Goal: Browse casually: Explore the website without a specific task or goal

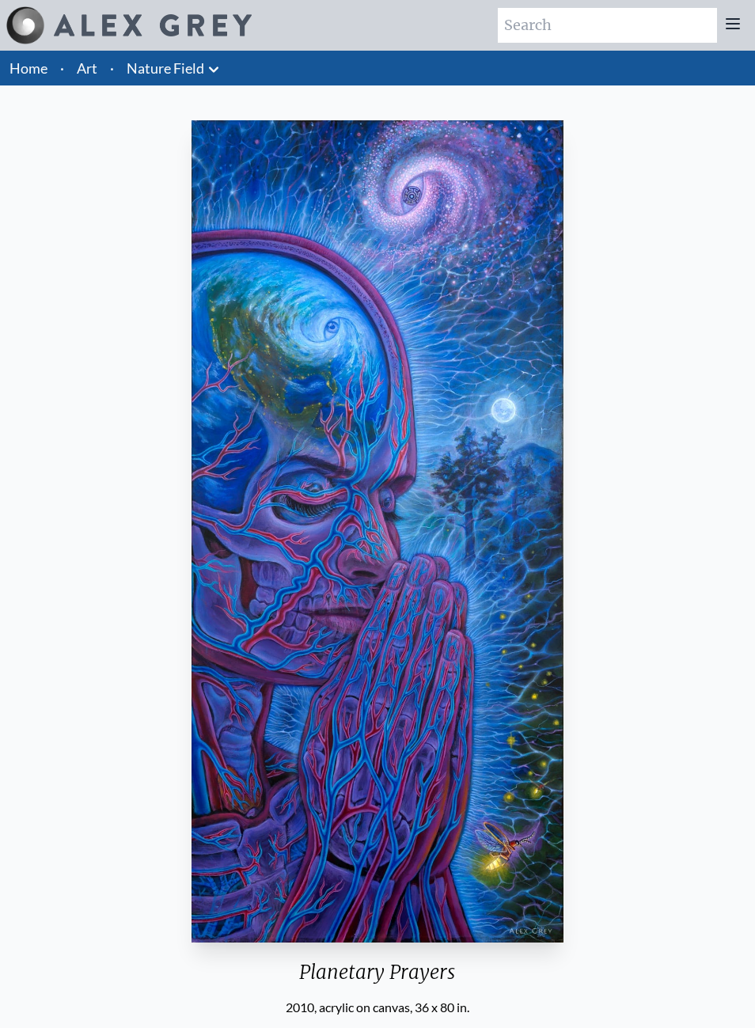
click at [78, 70] on link "Art" at bounding box center [87, 68] width 21 height 22
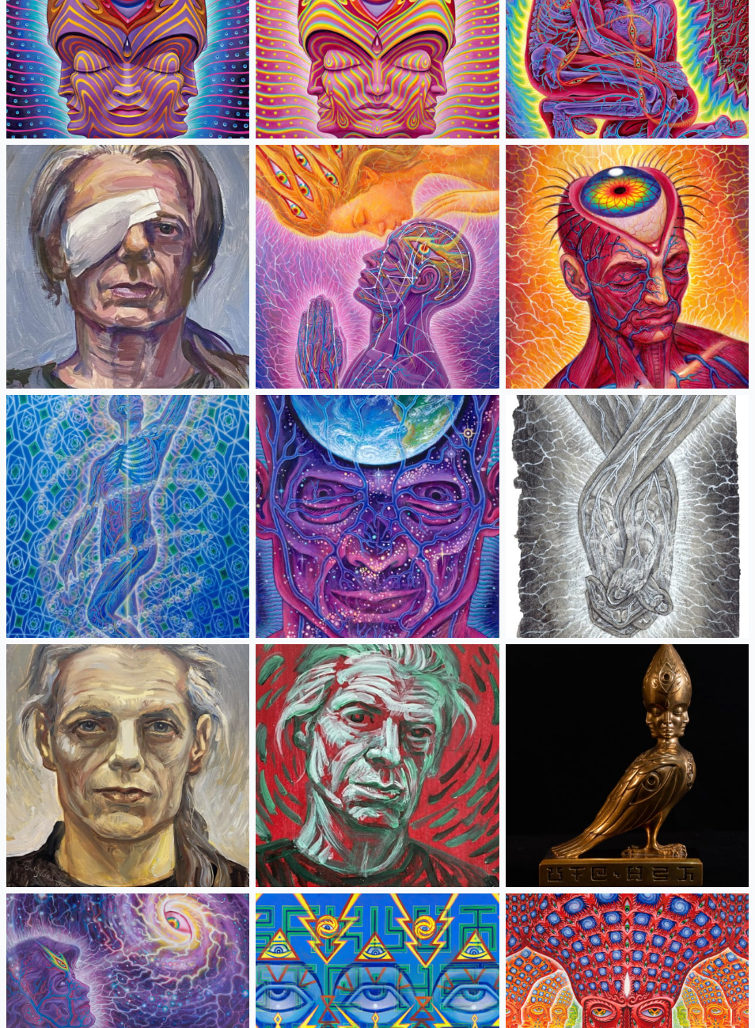
scroll to position [4517, 0]
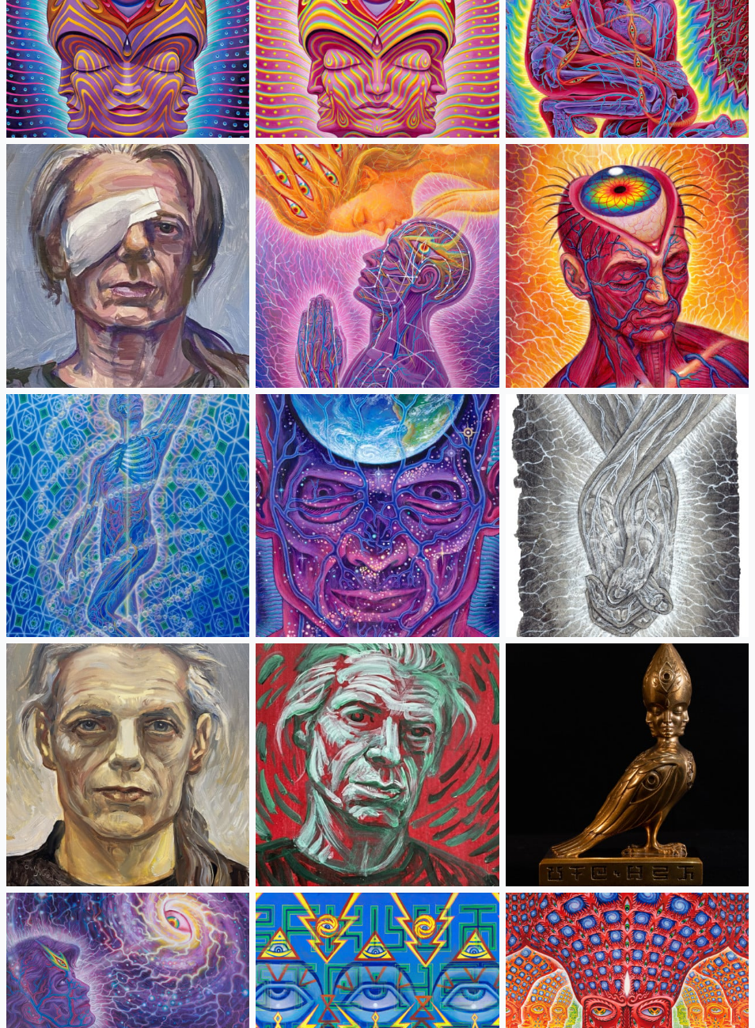
click at [425, 281] on img at bounding box center [377, 265] width 243 height 243
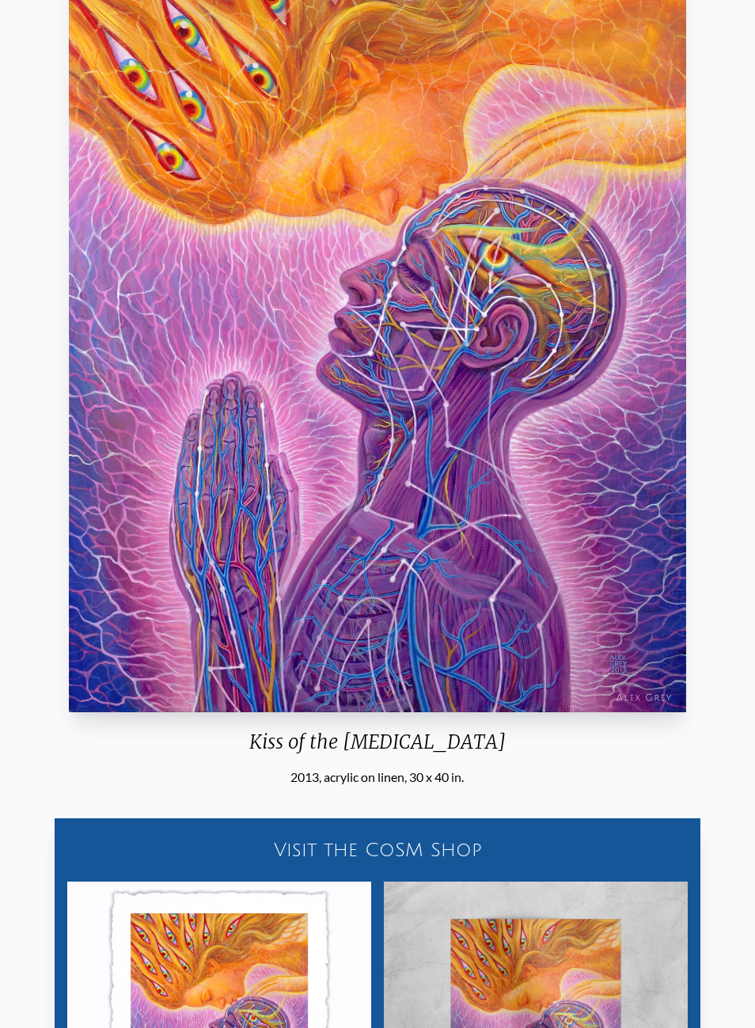
scroll to position [161, 0]
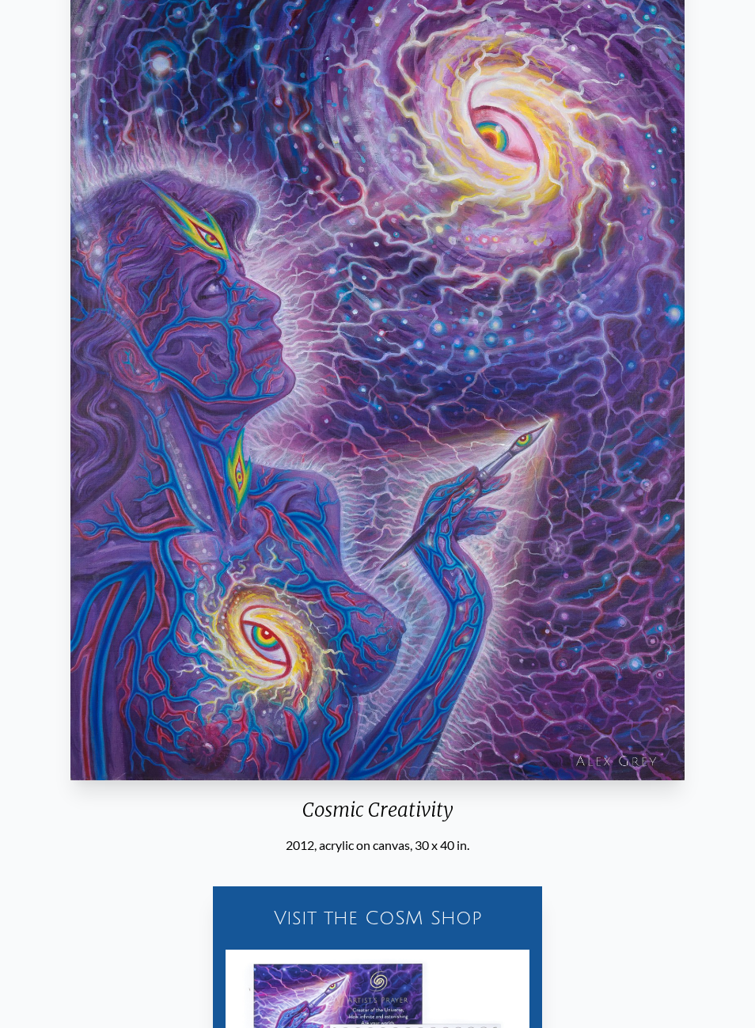
scroll to position [162, 0]
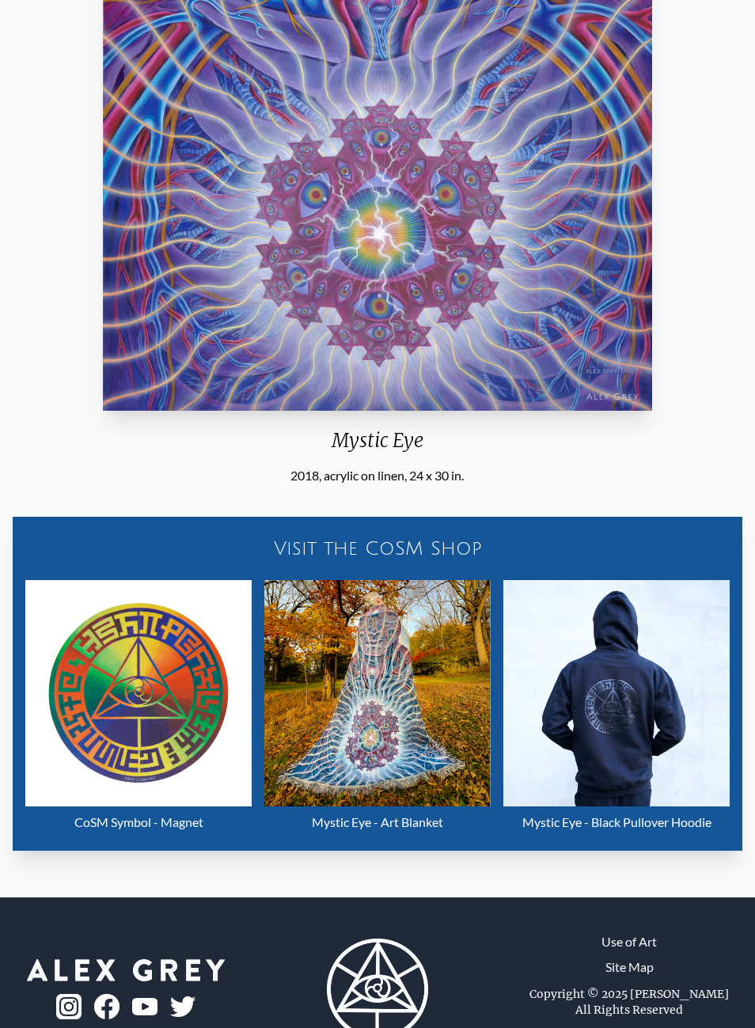
scroll to position [558, 0]
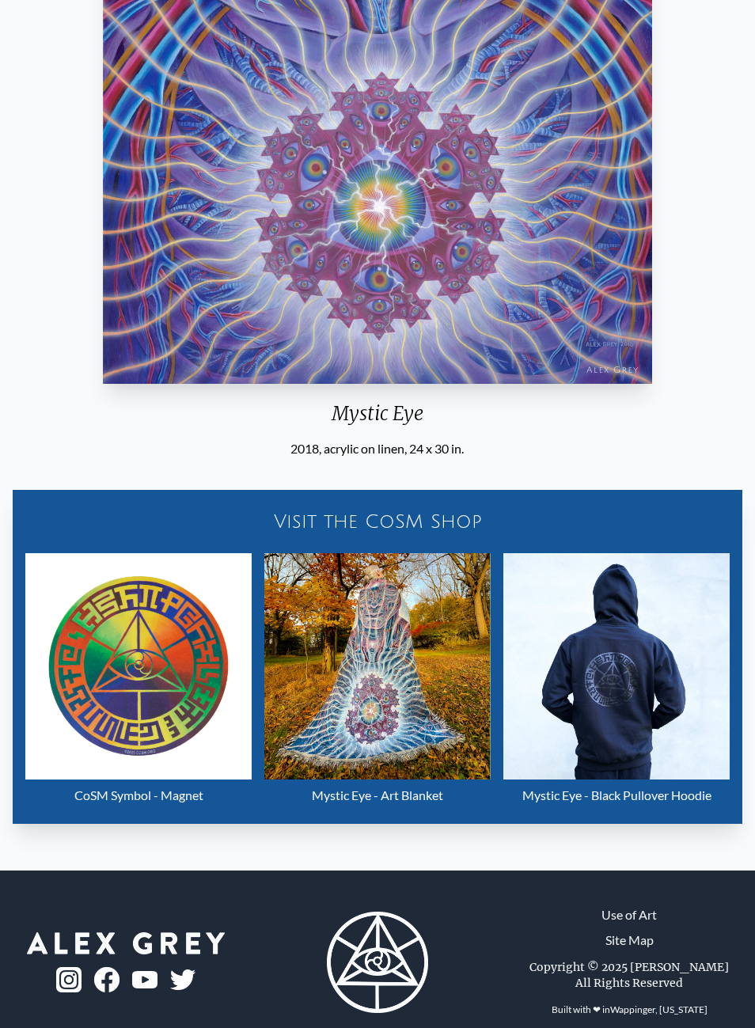
click at [455, 812] on div "Mystic Eye - Art Blanket" at bounding box center [377, 796] width 226 height 32
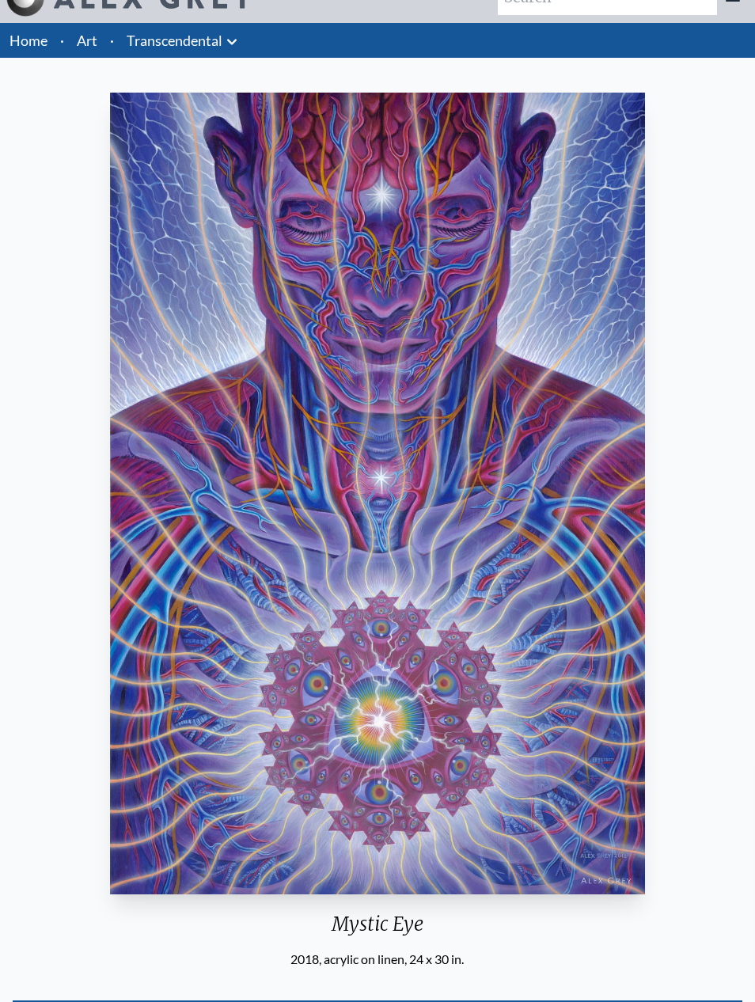
scroll to position [0, 0]
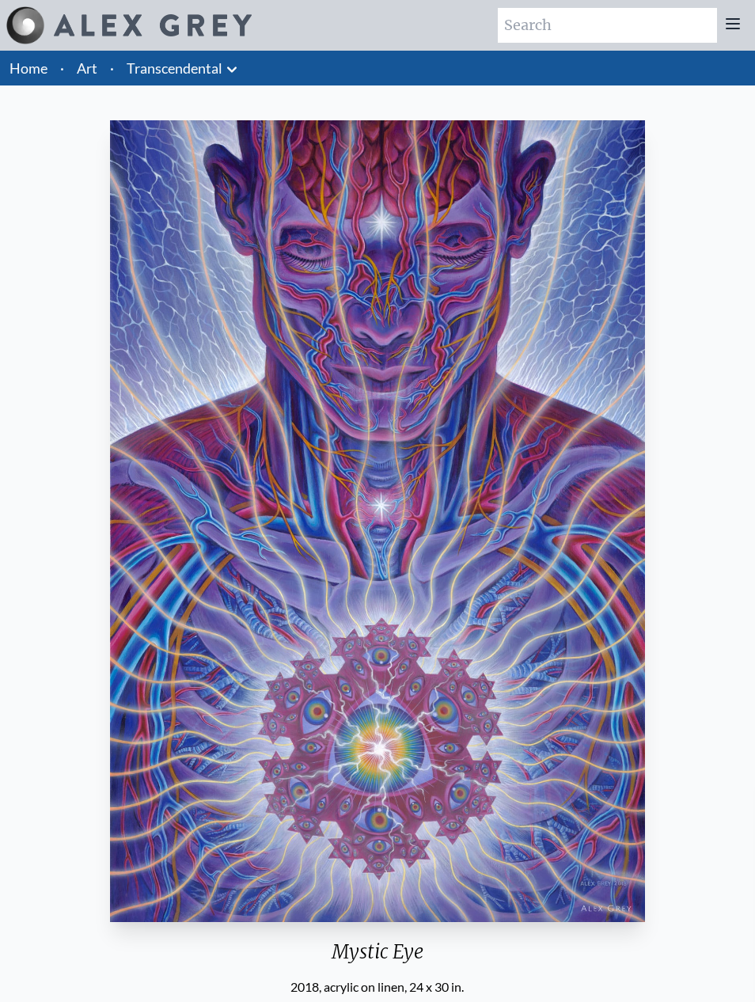
click at [189, 59] on link "Transcendental" at bounding box center [175, 68] width 96 height 22
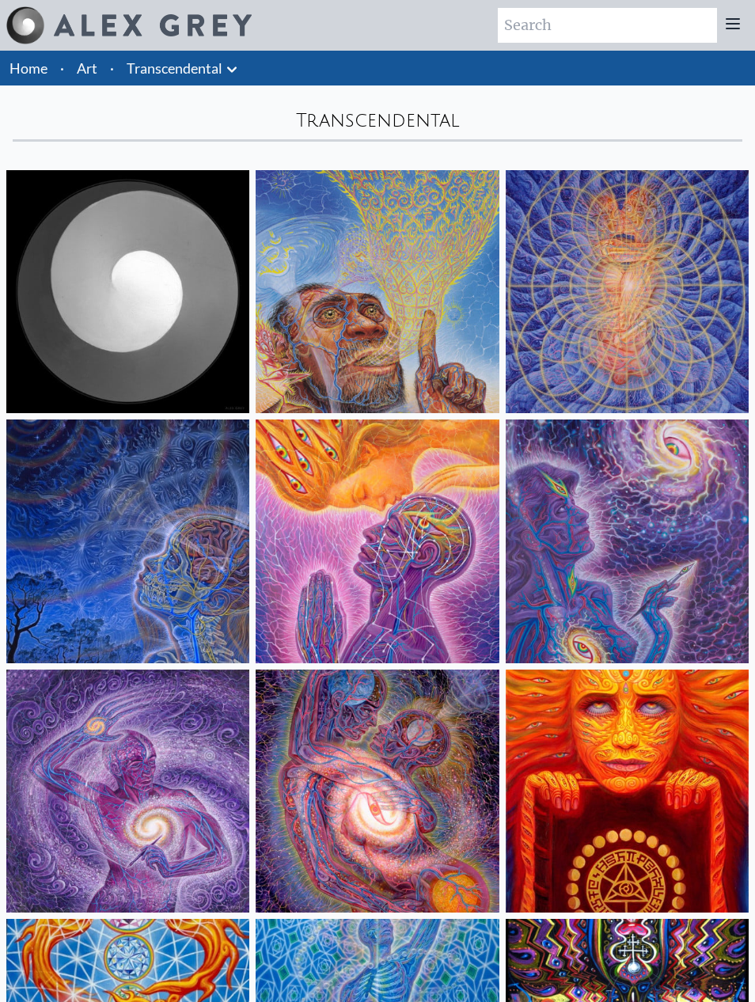
click at [25, 67] on link "Home" at bounding box center [28, 67] width 38 height 17
click at [94, 66] on link "Art" at bounding box center [87, 68] width 21 height 22
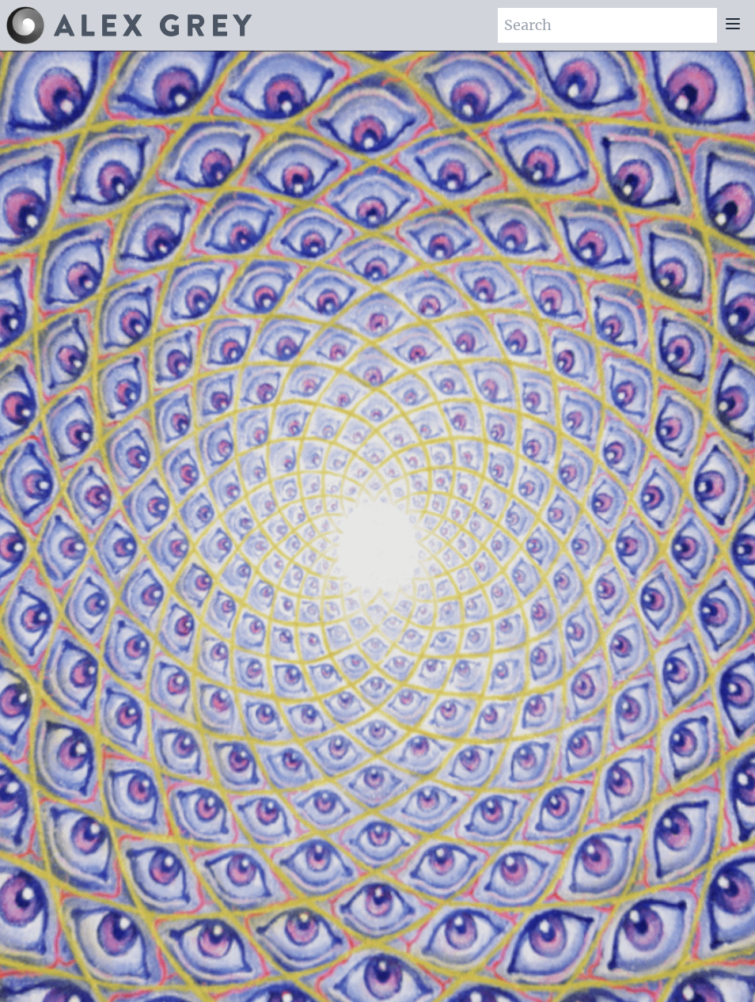
click at [62, 25] on img at bounding box center [153, 25] width 198 height 22
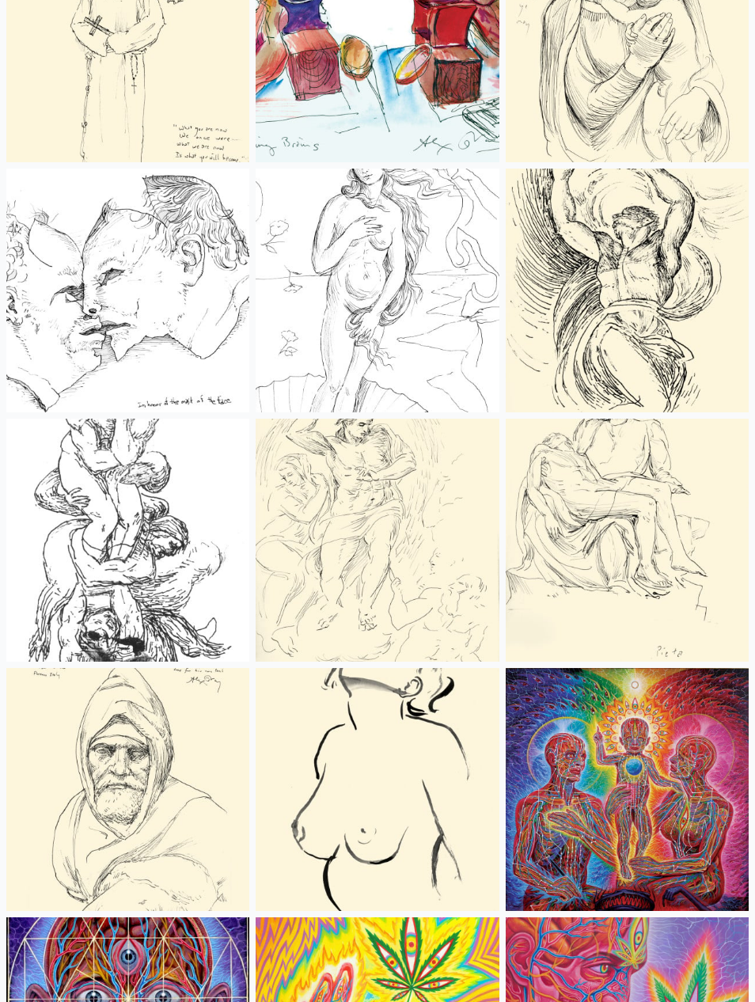
scroll to position [7922, 0]
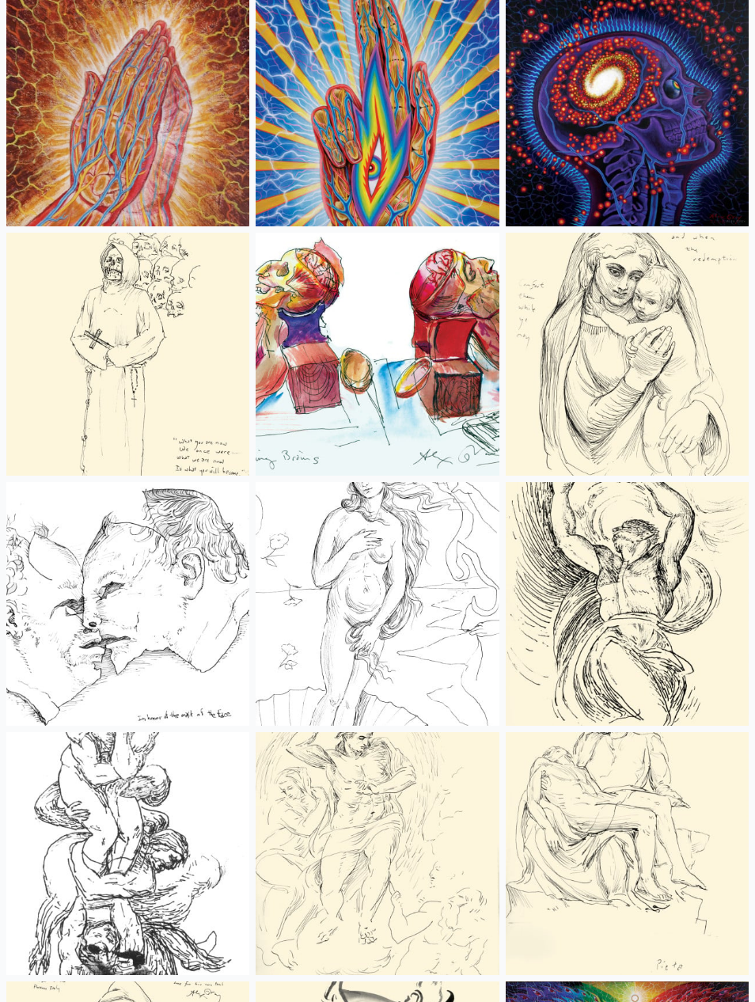
click at [442, 416] on img at bounding box center [377, 354] width 243 height 243
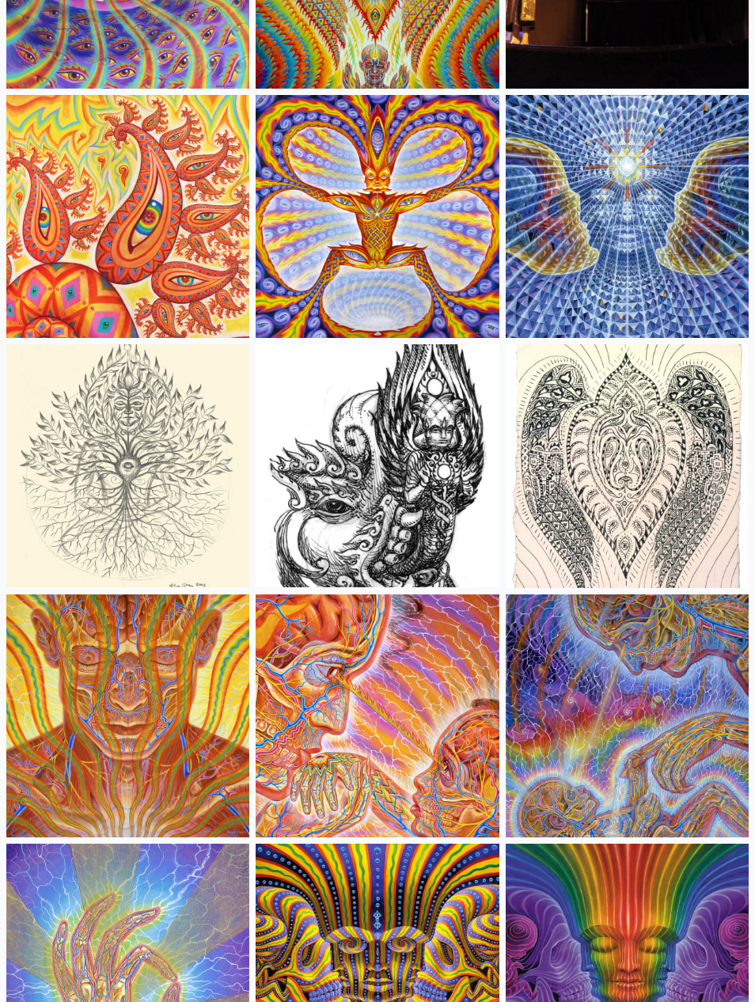
scroll to position [11553, 0]
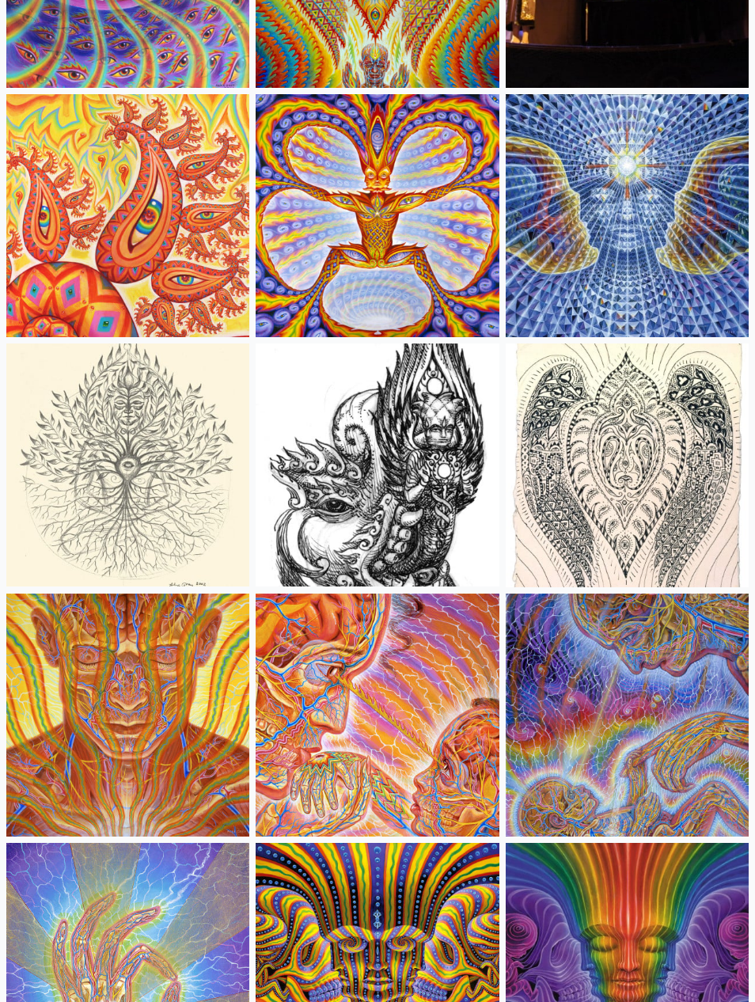
click at [102, 431] on img at bounding box center [127, 465] width 243 height 243
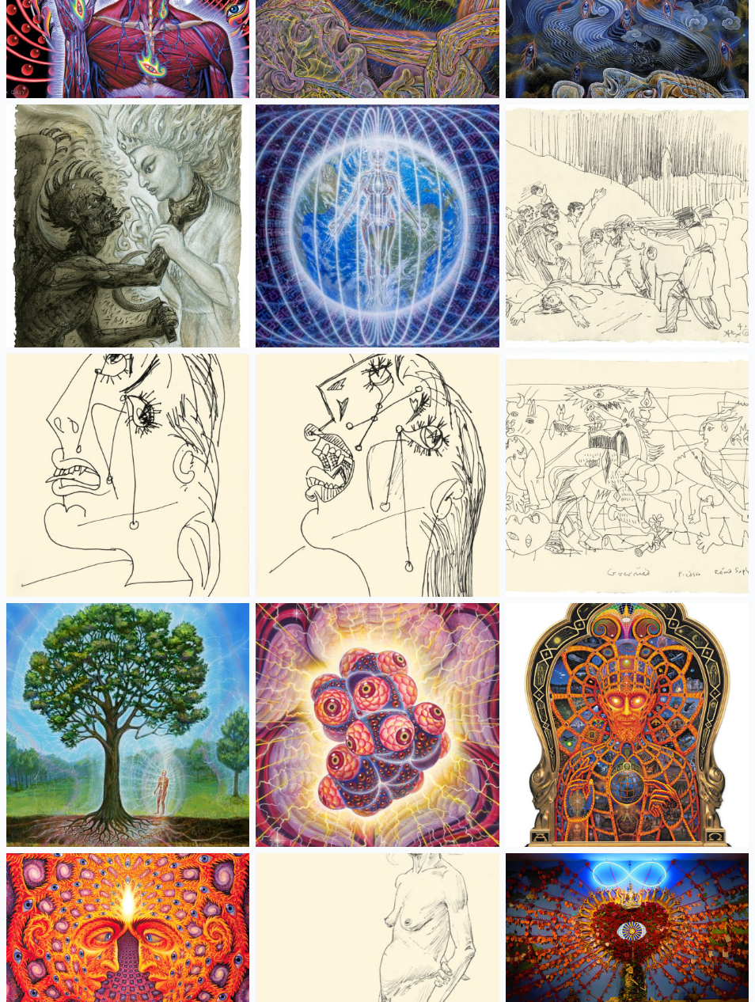
scroll to position [13685, 0]
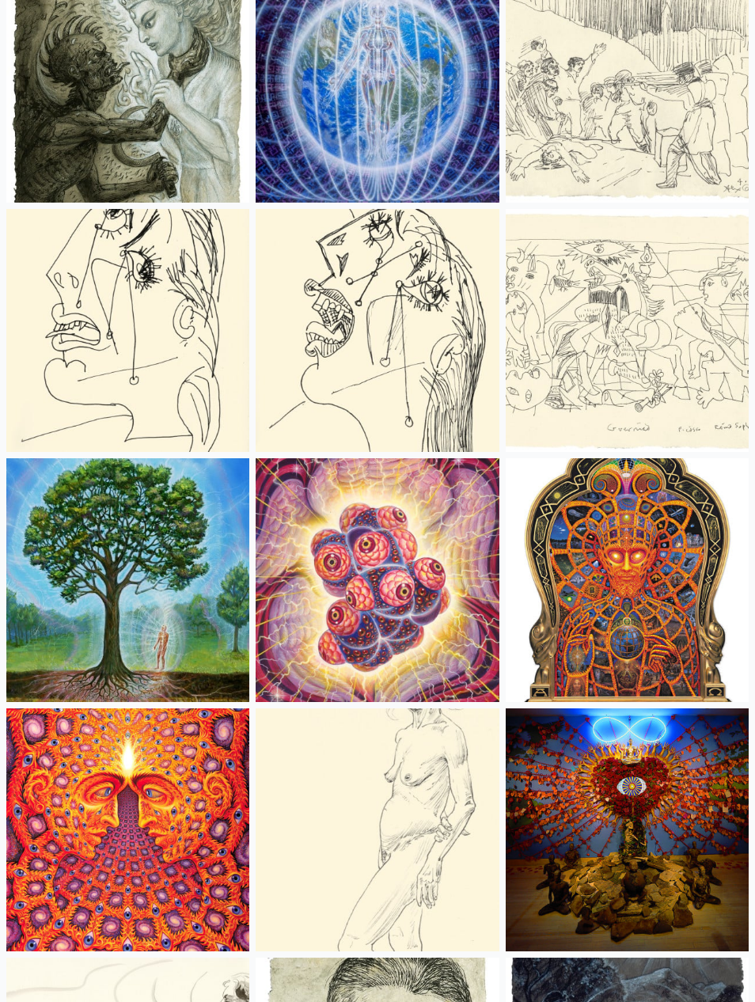
click at [145, 551] on img at bounding box center [127, 579] width 243 height 243
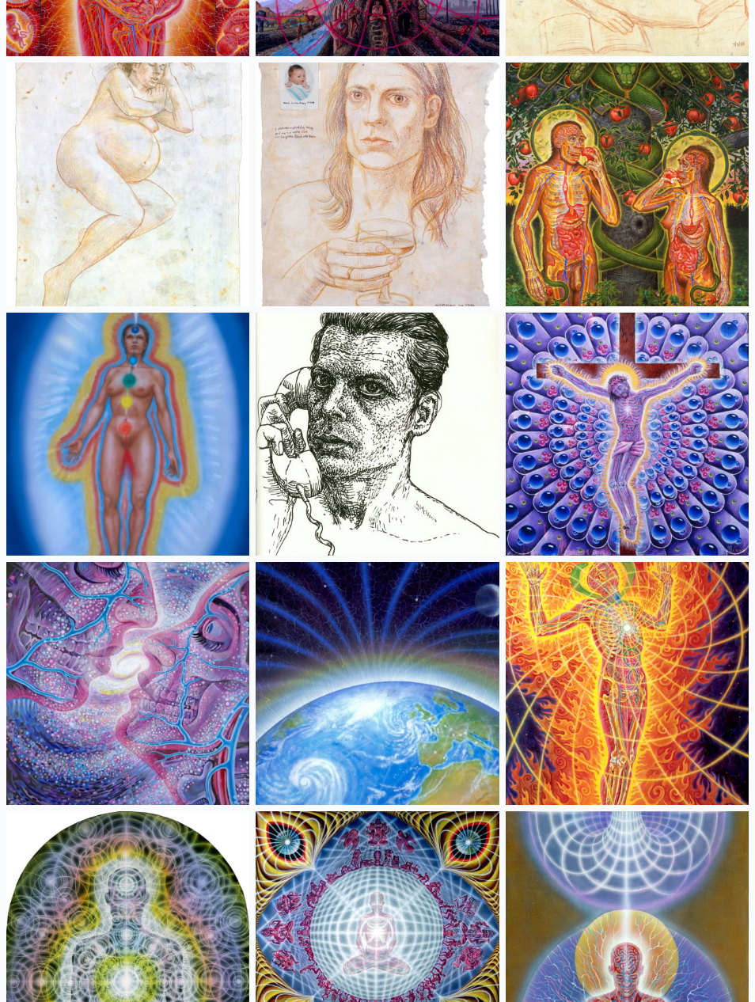
scroll to position [20656, 0]
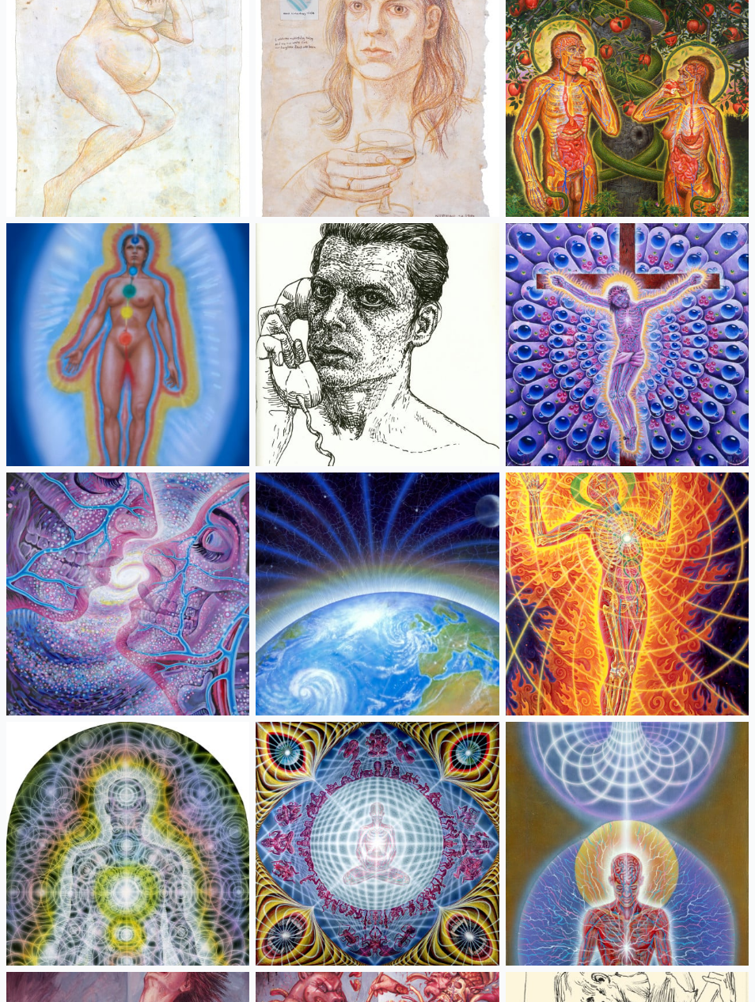
click at [446, 545] on img at bounding box center [377, 594] width 243 height 243
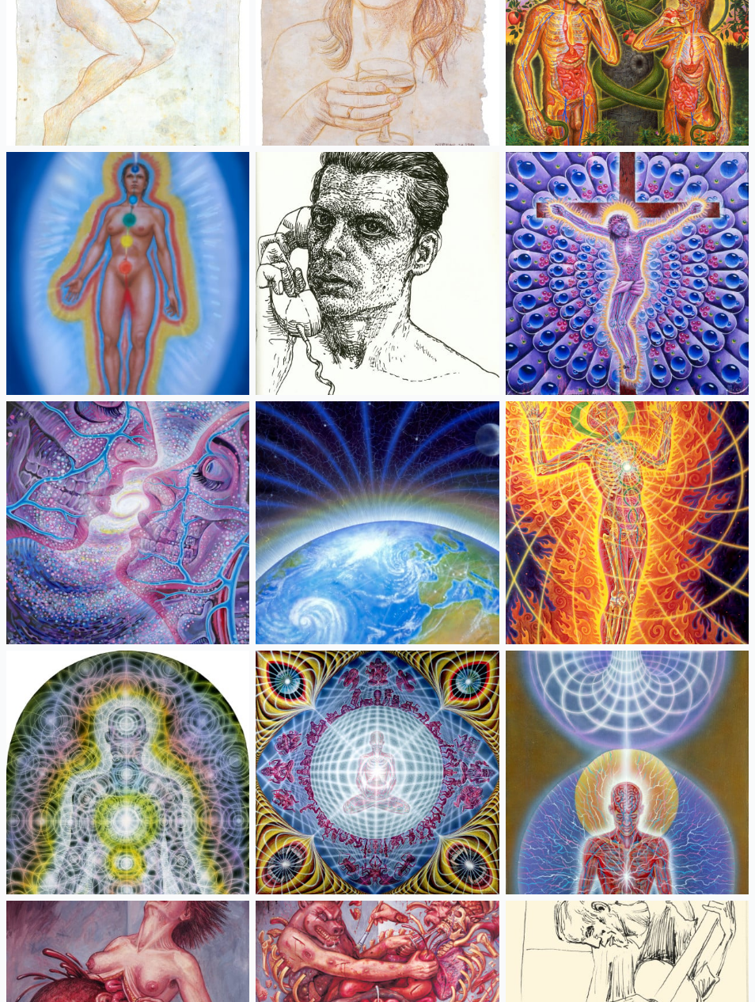
scroll to position [20724, 0]
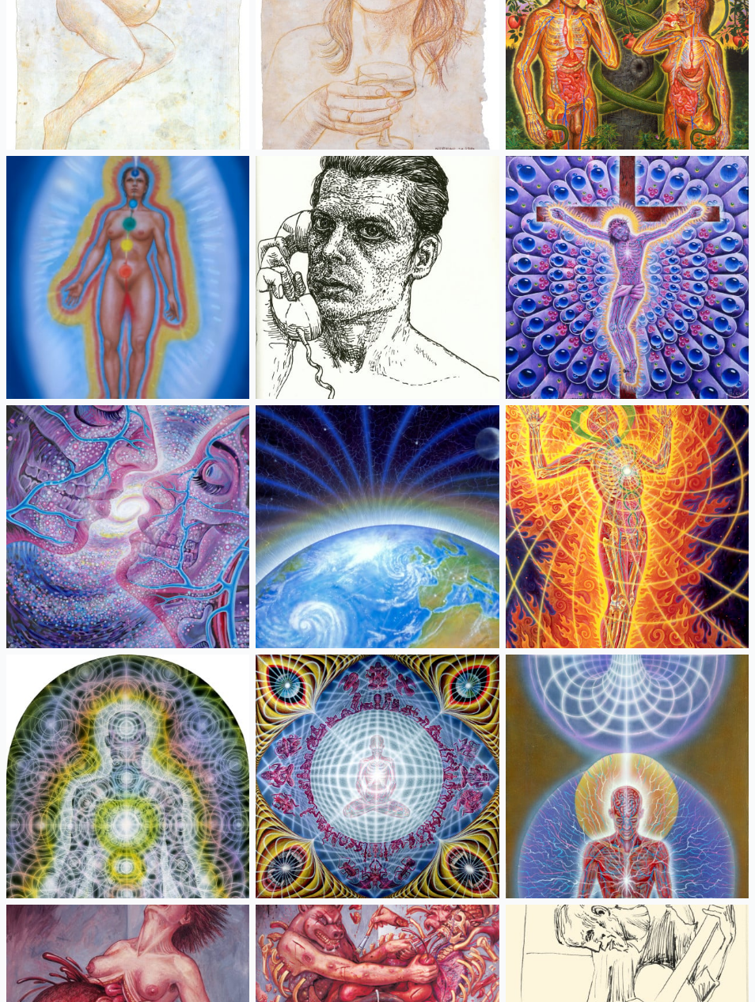
click at [172, 529] on img at bounding box center [127, 526] width 243 height 243
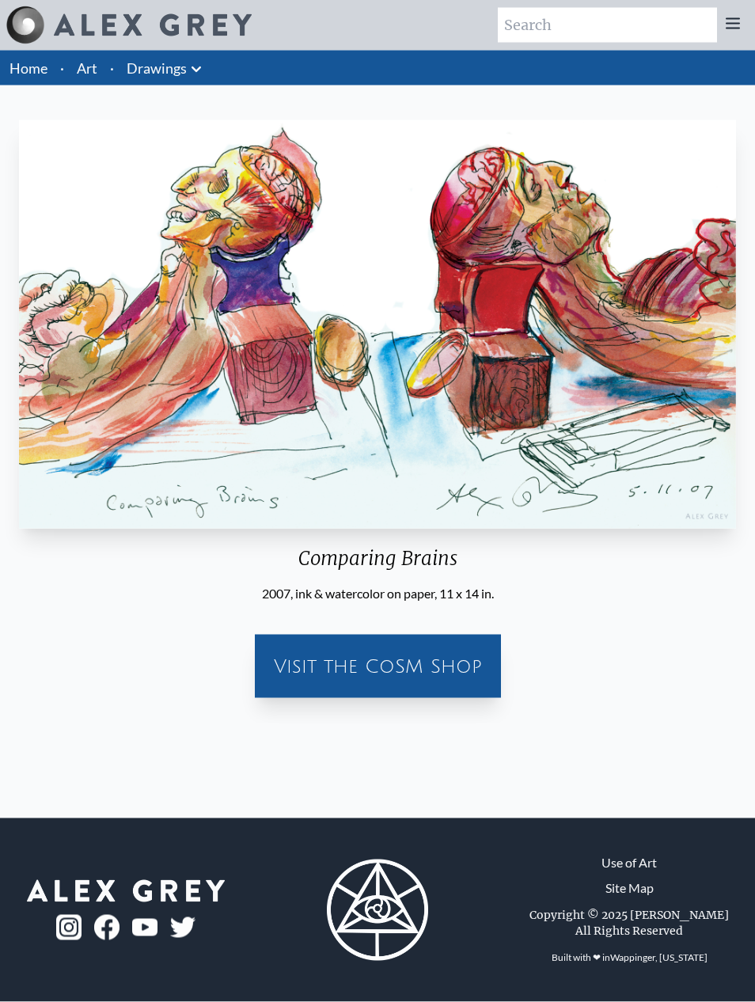
scroll to position [25, 0]
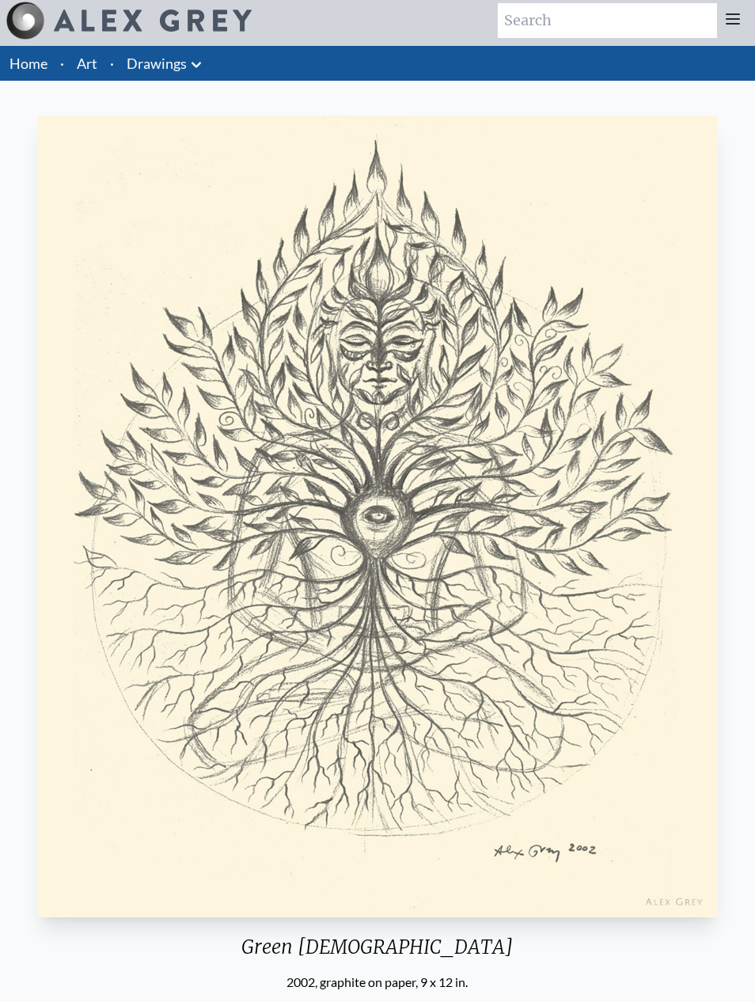
scroll to position [3, 0]
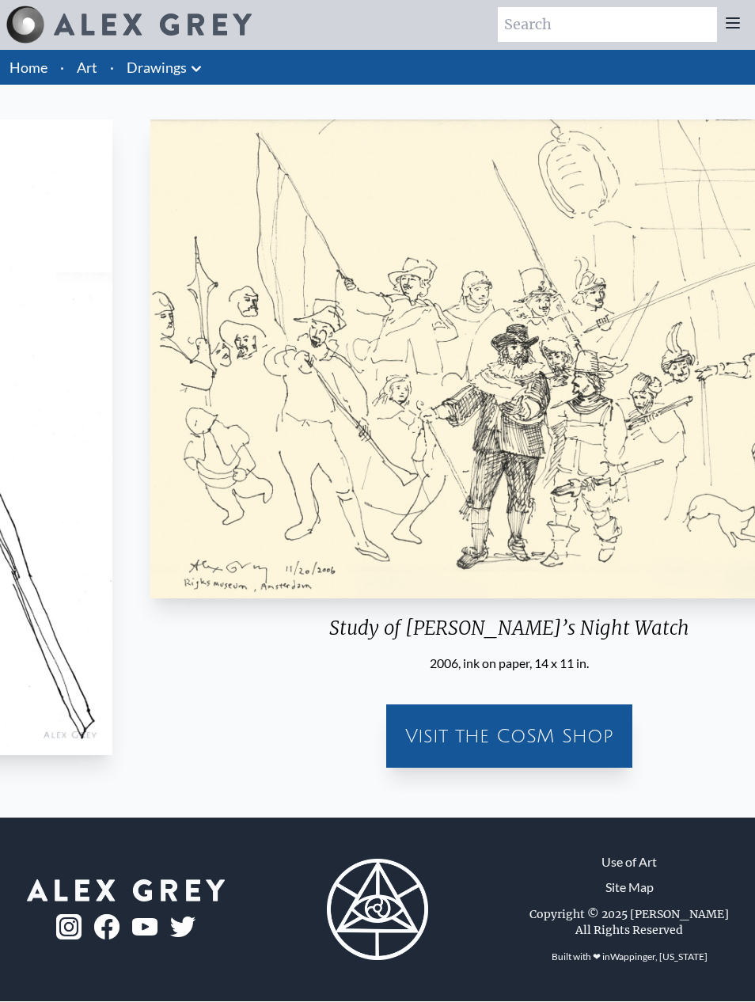
scroll to position [1, 0]
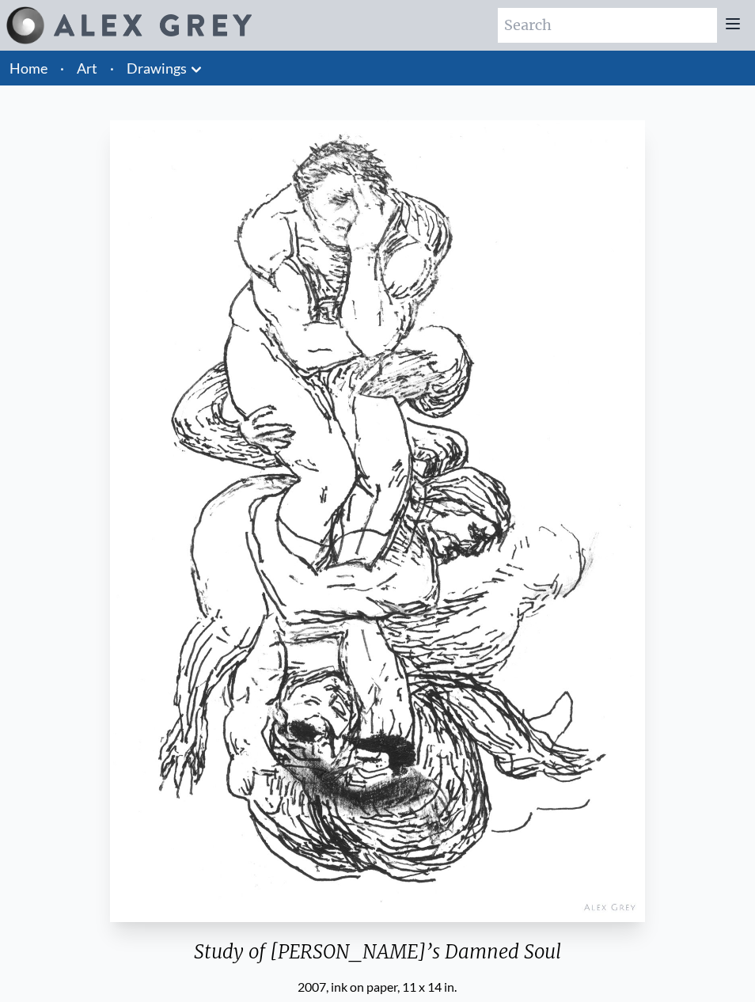
click at [121, 845] on img "16 / 71" at bounding box center [377, 521] width 534 height 802
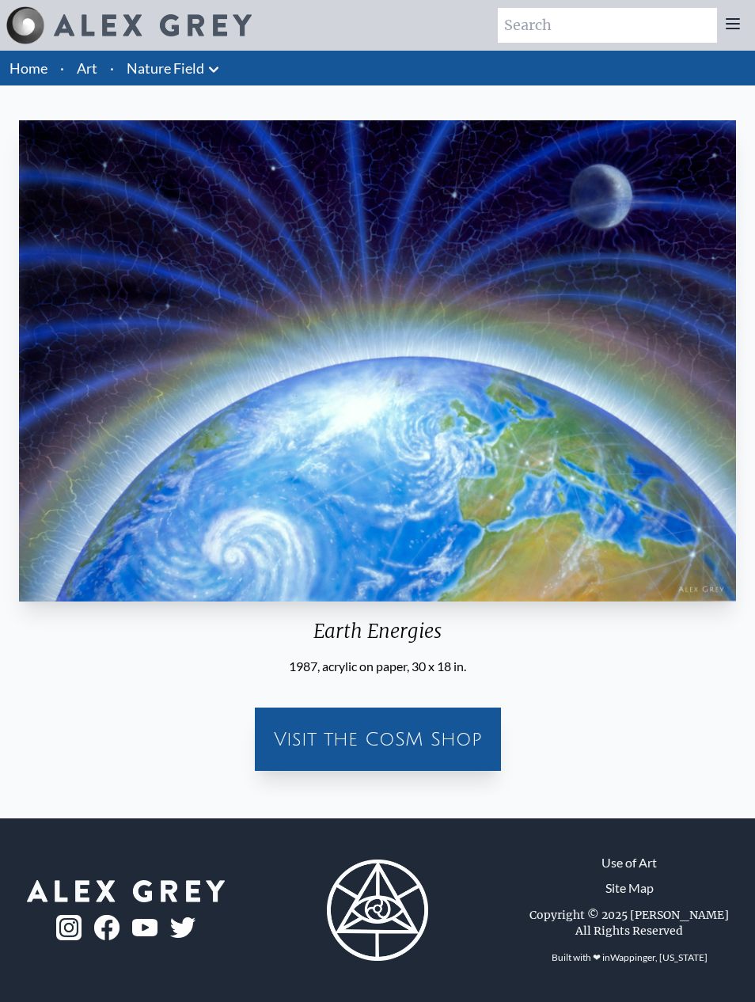
click at [47, 940] on div at bounding box center [126, 921] width 165 height 38
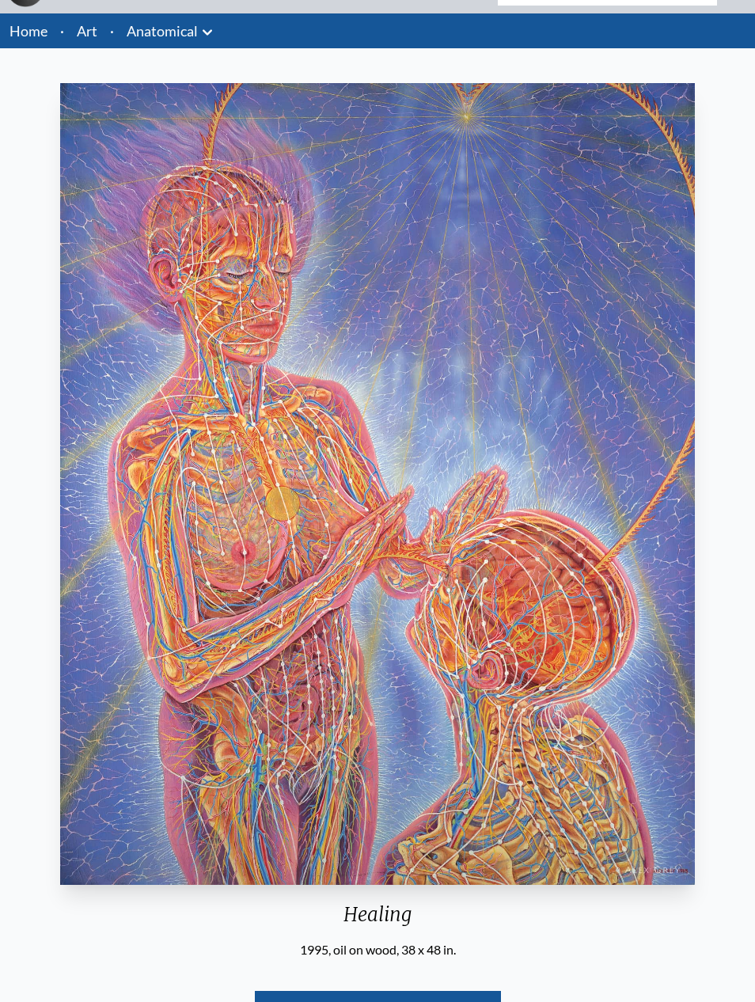
scroll to position [37, 0]
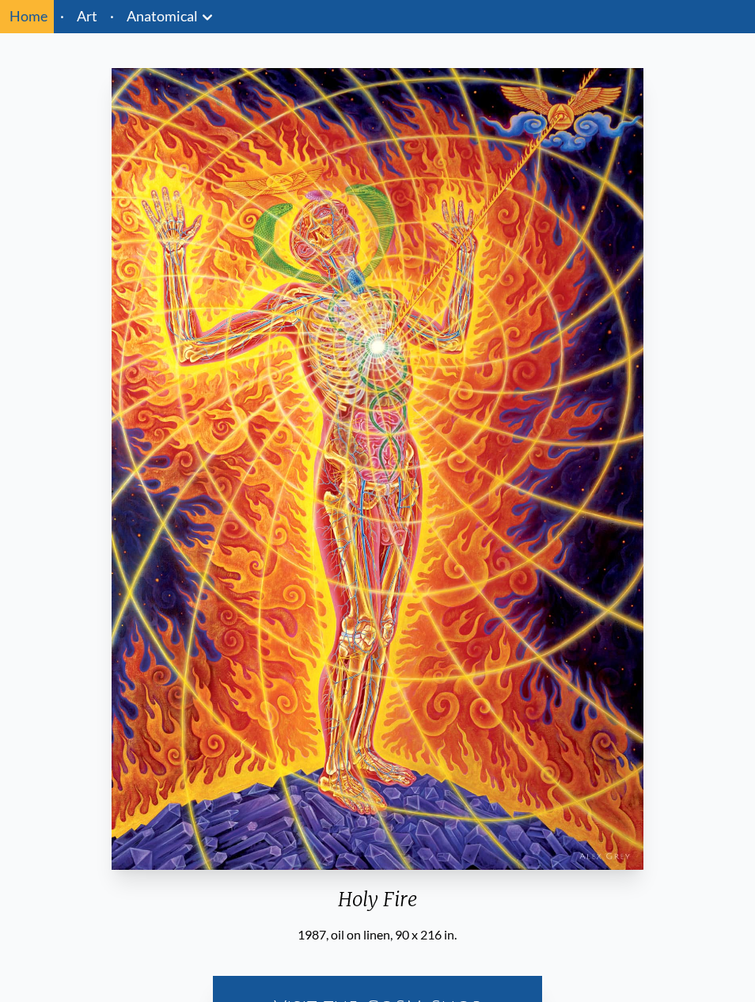
scroll to position [52, 0]
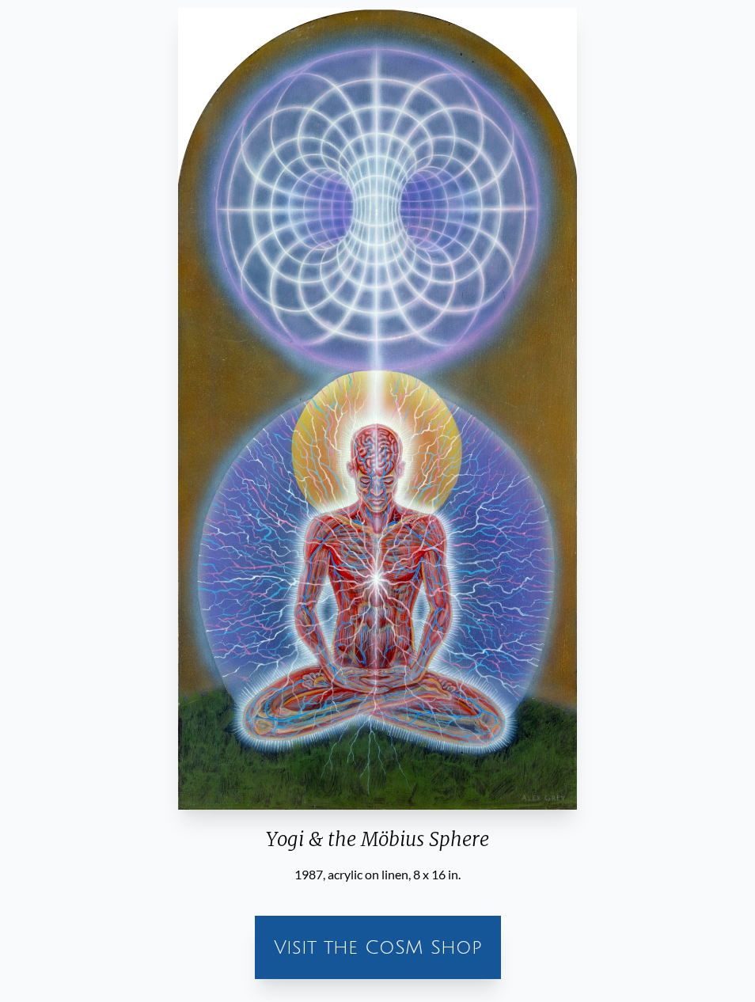
scroll to position [112, 0]
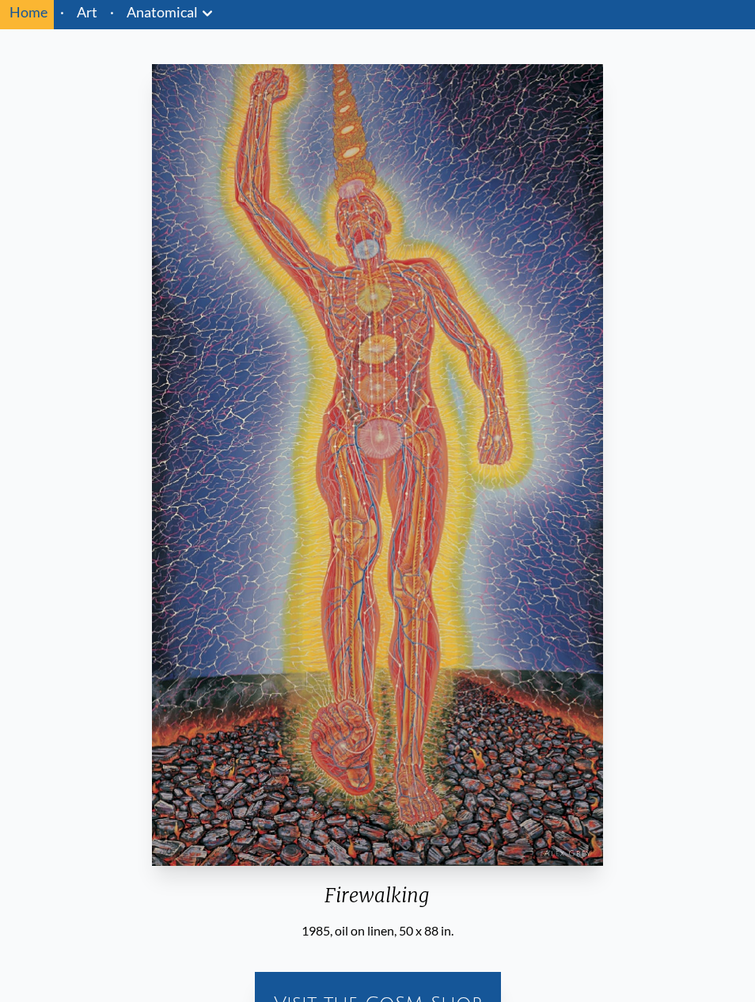
scroll to position [49, 0]
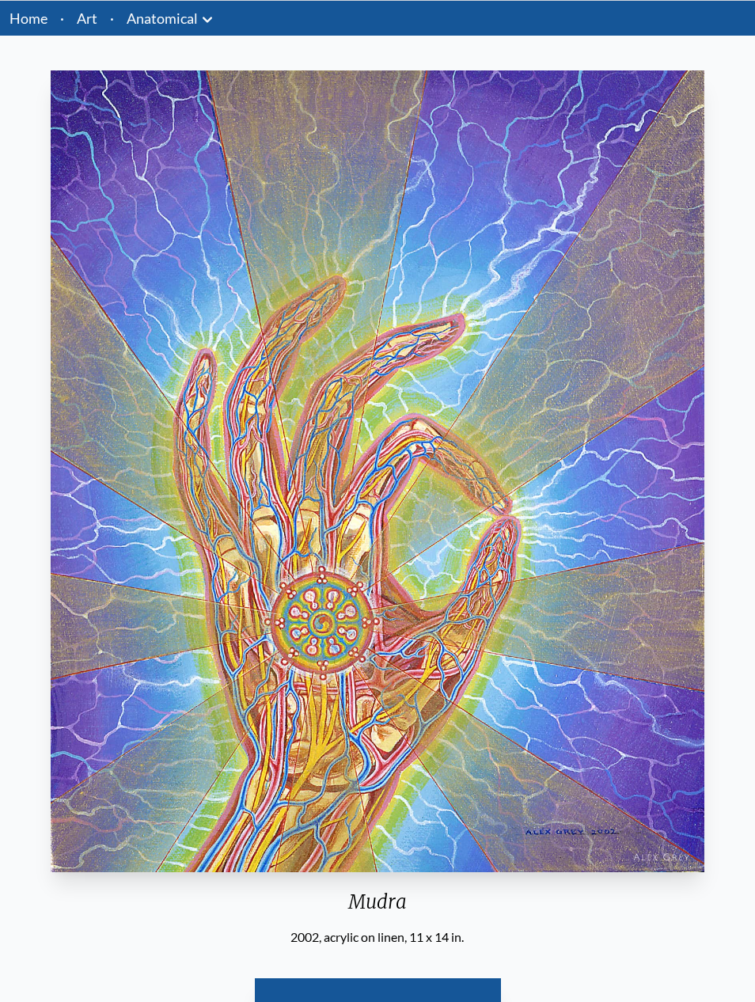
scroll to position [50, 0]
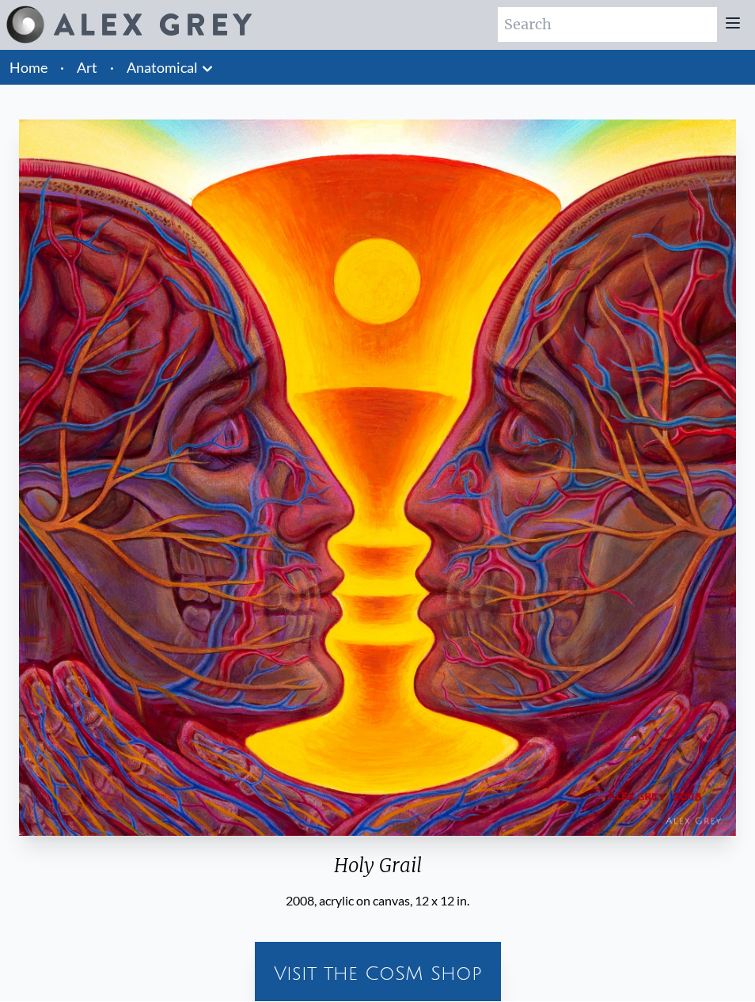
scroll to position [1, 0]
